Goal: Task Accomplishment & Management: Manage account settings

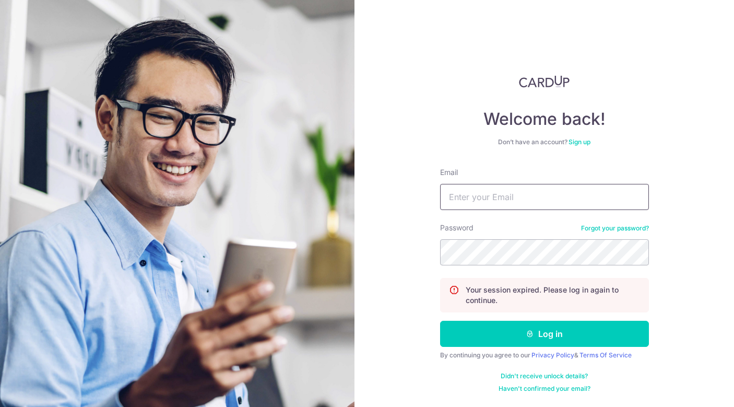
click at [507, 195] on input "Email" at bounding box center [544, 197] width 209 height 26
type input "[EMAIL_ADDRESS][DOMAIN_NAME]"
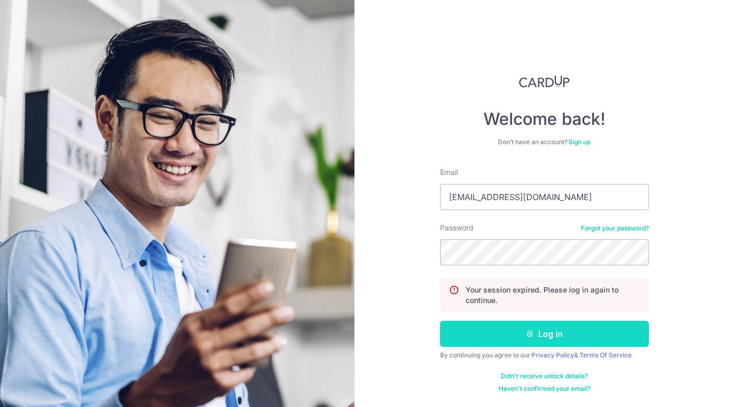
click at [511, 338] on button "Log in" at bounding box center [544, 333] width 209 height 26
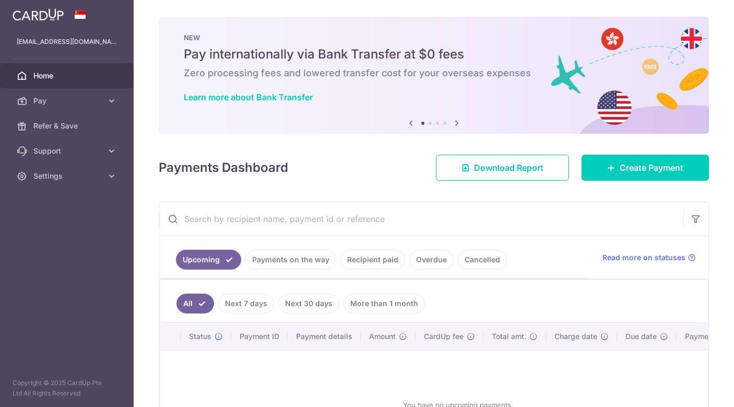
click at [305, 260] on link "Payments on the way" at bounding box center [290, 259] width 91 height 20
